Goal: Information Seeking & Learning: Check status

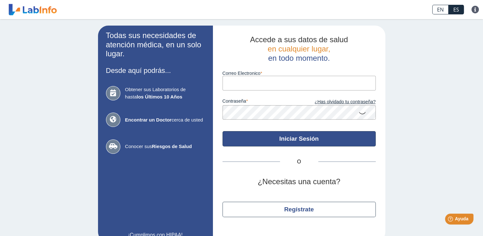
type input "ndrivera8691@yahoo.com"
click at [282, 137] on button "Iniciar Sesión" at bounding box center [298, 138] width 153 height 15
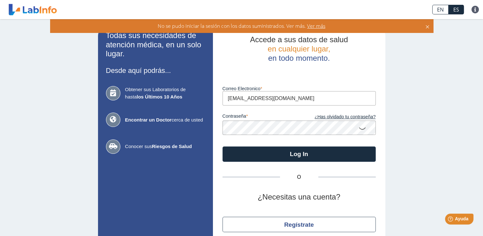
click at [360, 128] on icon at bounding box center [362, 128] width 8 height 12
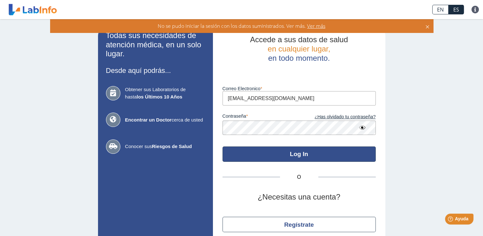
click at [297, 155] on button "Log In" at bounding box center [298, 153] width 153 height 15
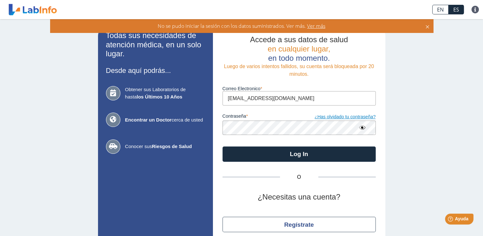
click at [352, 116] on link "¿Has olvidado tu contraseña?" at bounding box center [337, 116] width 77 height 7
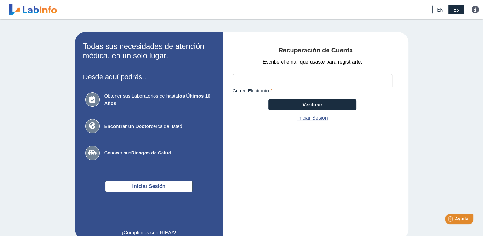
click at [268, 81] on input "Correo Electronico" at bounding box center [313, 81] width 160 height 14
type input "ndrivera8691@yahoo.com"
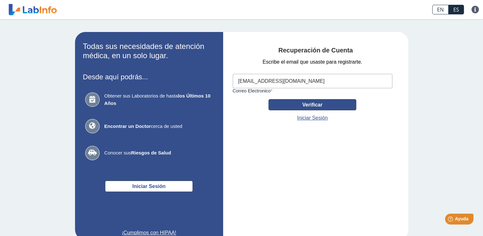
click at [306, 105] on button "Verificar" at bounding box center [312, 104] width 88 height 11
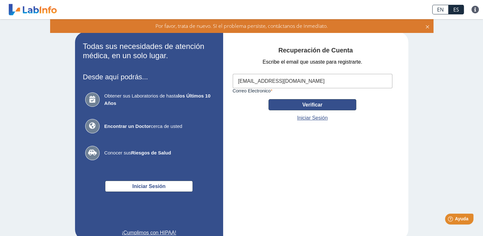
click at [310, 106] on button "Verificar" at bounding box center [312, 104] width 88 height 11
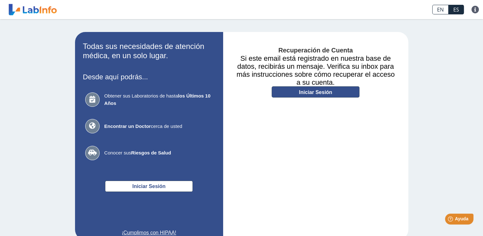
click at [308, 93] on link "Iniciar Sesión" at bounding box center [316, 91] width 88 height 11
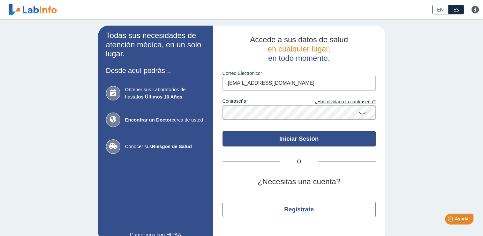
click at [300, 139] on button "Iniciar Sesión" at bounding box center [298, 138] width 153 height 15
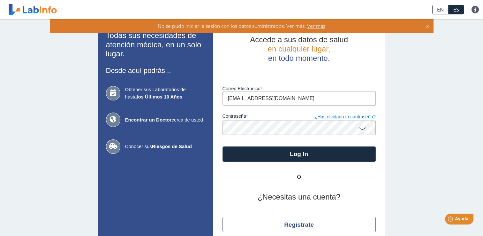
click at [348, 118] on link "¿Has olvidado tu contraseña?" at bounding box center [337, 116] width 77 height 7
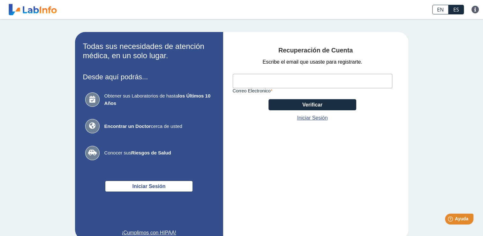
click at [246, 79] on input "Correo Electronico" at bounding box center [313, 81] width 160 height 14
type input "ndrivera8691@yahoo.com"
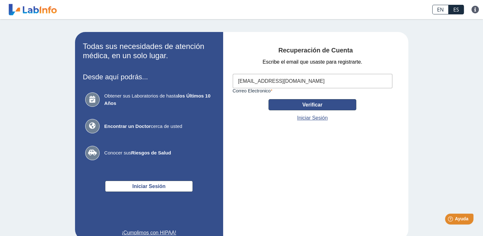
click at [299, 106] on button "Verificar" at bounding box center [312, 104] width 88 height 11
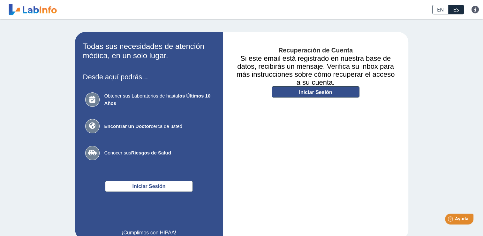
click at [326, 93] on link "Iniciar Sesión" at bounding box center [316, 91] width 88 height 11
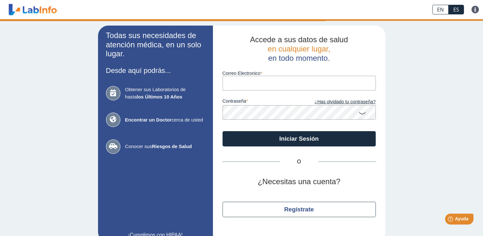
type input "ndrivera8691@yahoo.com"
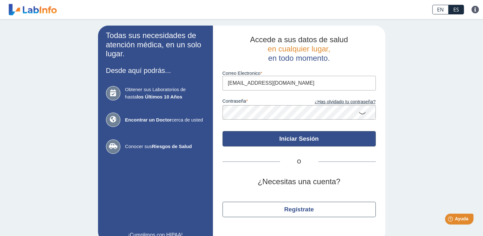
click at [297, 141] on button "Iniciar Sesión" at bounding box center [298, 138] width 153 height 15
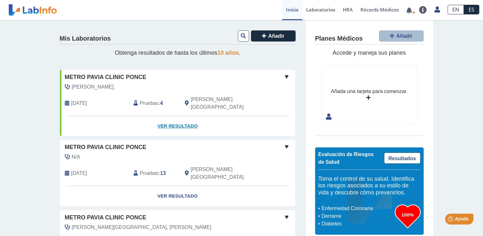
click at [176, 117] on link "Ver Resultado" at bounding box center [177, 126] width 235 height 20
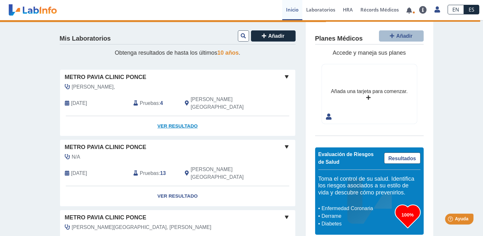
click at [178, 117] on link "Ver Resultado" at bounding box center [177, 126] width 235 height 20
drag, startPoint x: 190, startPoint y: 117, endPoint x: 170, endPoint y: 118, distance: 20.1
click at [170, 118] on link "Ver Resultado" at bounding box center [177, 126] width 235 height 20
click at [285, 75] on span at bounding box center [287, 77] width 8 height 8
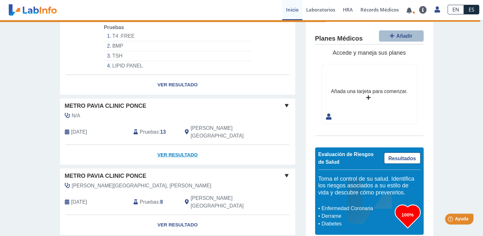
scroll to position [64, 0]
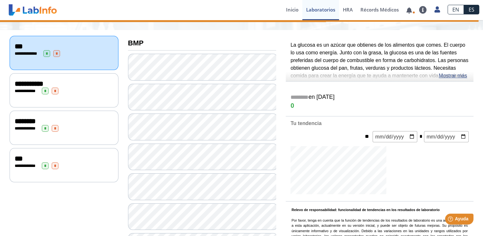
click at [19, 45] on span "***" at bounding box center [19, 46] width 8 height 7
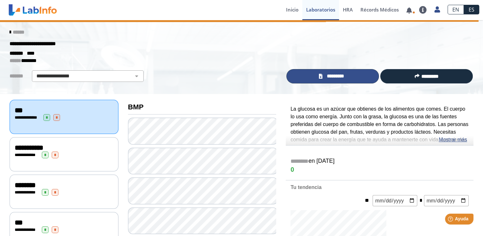
click at [333, 75] on span "*********" at bounding box center [335, 75] width 22 height 7
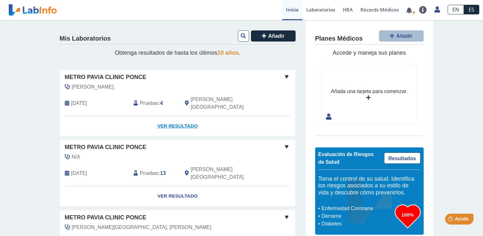
click at [166, 119] on link "Ver Resultado" at bounding box center [177, 126] width 235 height 20
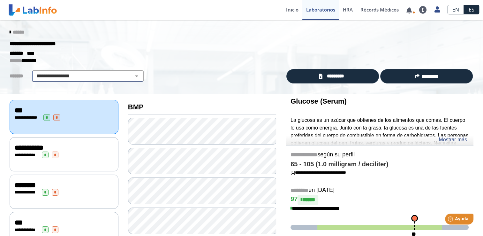
click at [68, 76] on select "**********" at bounding box center [88, 76] width 108 height 8
click at [34, 72] on select "**********" at bounding box center [88, 76] width 108 height 8
click at [19, 108] on span "***" at bounding box center [19, 110] width 8 height 7
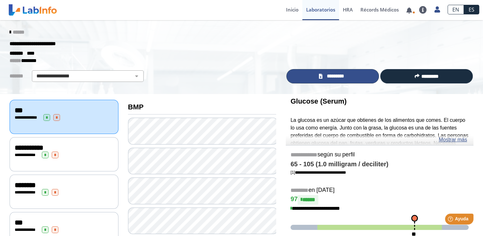
click at [343, 76] on span "*********" at bounding box center [335, 75] width 22 height 7
